Goal: Task Accomplishment & Management: Use online tool/utility

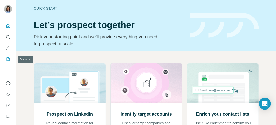
click at [9, 59] on icon "My lists" at bounding box center [8, 59] width 5 height 5
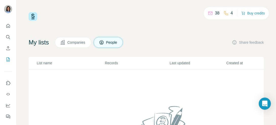
click at [104, 43] on icon at bounding box center [102, 42] width 4 height 4
click at [6, 83] on icon "Use Surfe on LinkedIn" at bounding box center [8, 82] width 5 height 5
click at [10, 36] on icon "Search" at bounding box center [8, 36] width 5 height 5
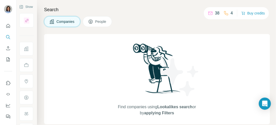
click at [178, 15] on div "Search Companies People Find companies using Lookalikes search or by applying F…" at bounding box center [156, 62] width 239 height 125
click at [8, 26] on icon "Quick start" at bounding box center [8, 25] width 5 height 5
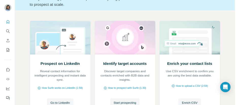
scroll to position [39, 0]
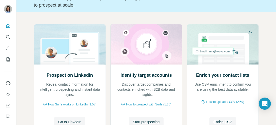
click at [222, 100] on span "How to upload a CSV (2:59)" at bounding box center [225, 101] width 38 height 5
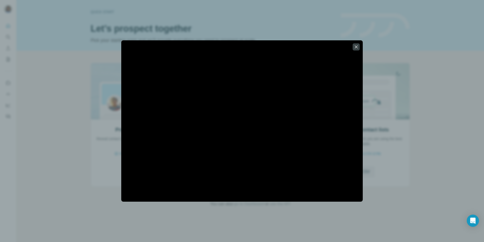
scroll to position [0, 0]
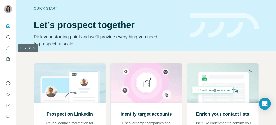
click at [6, 47] on icon "Enrich CSV" at bounding box center [8, 48] width 5 height 5
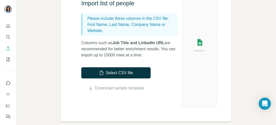
scroll to position [81, 0]
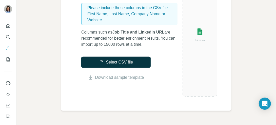
click at [103, 77] on link "Download sample template" at bounding box center [119, 77] width 49 height 6
click at [255, 48] on div "Enrich CSV Import list of people Please include these columns in the CSV file: …" at bounding box center [146, 62] width 260 height 125
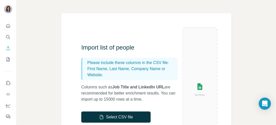
scroll to position [27, 0]
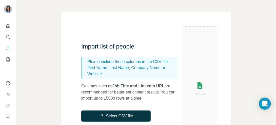
click at [107, 117] on button "Select CSV file" at bounding box center [115, 115] width 69 height 11
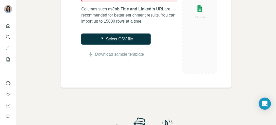
scroll to position [105, 0]
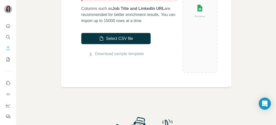
click at [117, 37] on button "Select CSV file" at bounding box center [115, 38] width 69 height 11
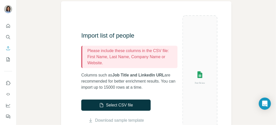
scroll to position [28, 0]
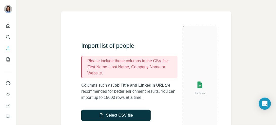
click at [195, 87] on img at bounding box center [200, 87] width 35 height 23
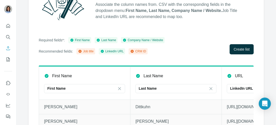
scroll to position [66, 0]
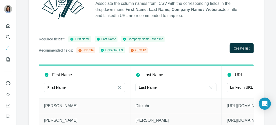
click at [241, 49] on span "Create list" at bounding box center [242, 48] width 16 height 5
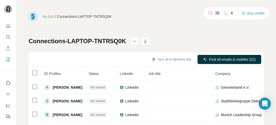
click at [183, 59] on button "Sync all to Pipedrive (52)" at bounding box center [171, 59] width 47 height 8
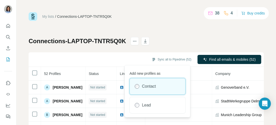
click at [161, 84] on div "Contact" at bounding box center [158, 86] width 56 height 16
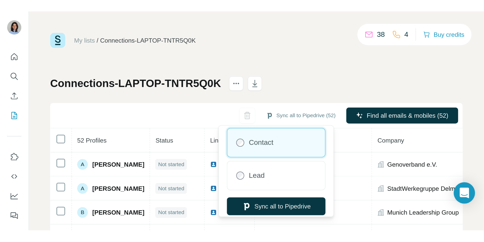
scroll to position [14, 0]
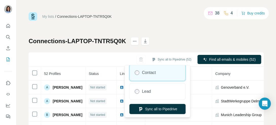
click at [165, 109] on button "Sync all to Pipedrive" at bounding box center [157, 109] width 56 height 10
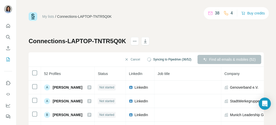
click at [216, 58] on div "Find all emails & mobiles (52)" at bounding box center [230, 59] width 64 height 9
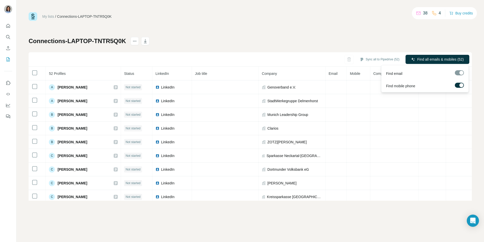
click at [276, 58] on span "Find all emails & mobiles (52)" at bounding box center [441, 59] width 47 height 5
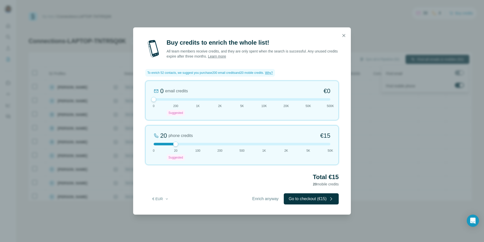
drag, startPoint x: 175, startPoint y: 100, endPoint x: 162, endPoint y: 98, distance: 13.2
click at [162, 98] on div "0 email credits €0 0 200 Suggested 1K 2K 5K 10K 20K 50K 500K" at bounding box center [242, 101] width 194 height 40
click at [156, 124] on div at bounding box center [242, 144] width 177 height 3
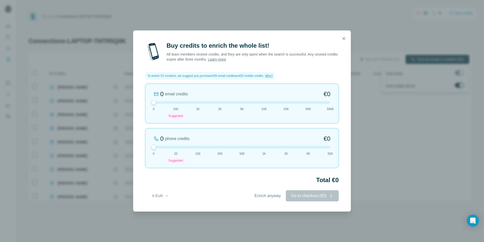
click at [270, 124] on span "Enrich anyway" at bounding box center [268, 196] width 26 height 6
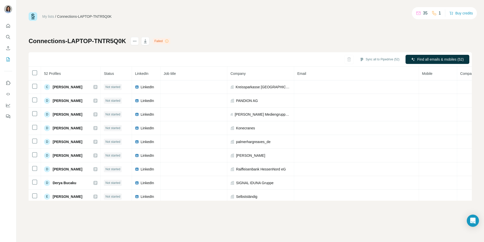
scroll to position [0, 0]
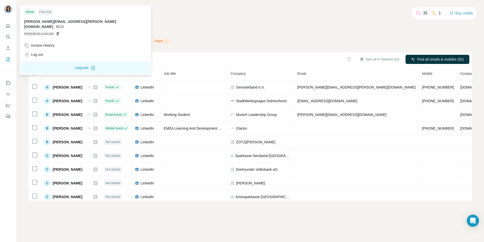
click at [8, 9] on img at bounding box center [8, 9] width 8 height 8
click at [7, 27] on icon "Quick start" at bounding box center [8, 25] width 5 height 5
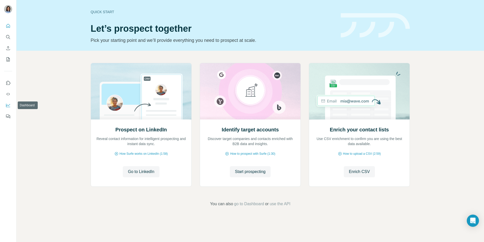
click at [9, 105] on icon "Dashboard" at bounding box center [8, 105] width 5 height 5
click at [284, 205] on span "use the API" at bounding box center [280, 204] width 21 height 6
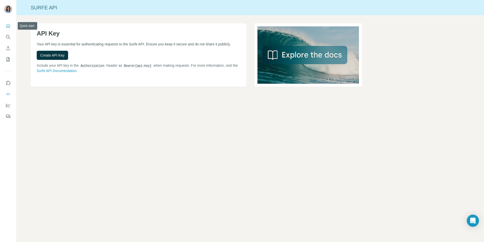
click at [4, 24] on button "Quick start" at bounding box center [8, 25] width 8 height 9
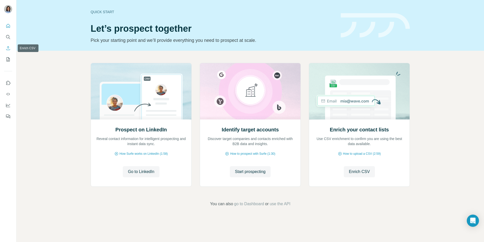
click at [8, 48] on icon "Enrich CSV" at bounding box center [8, 48] width 5 height 5
